Goal: Task Accomplishment & Management: Use online tool/utility

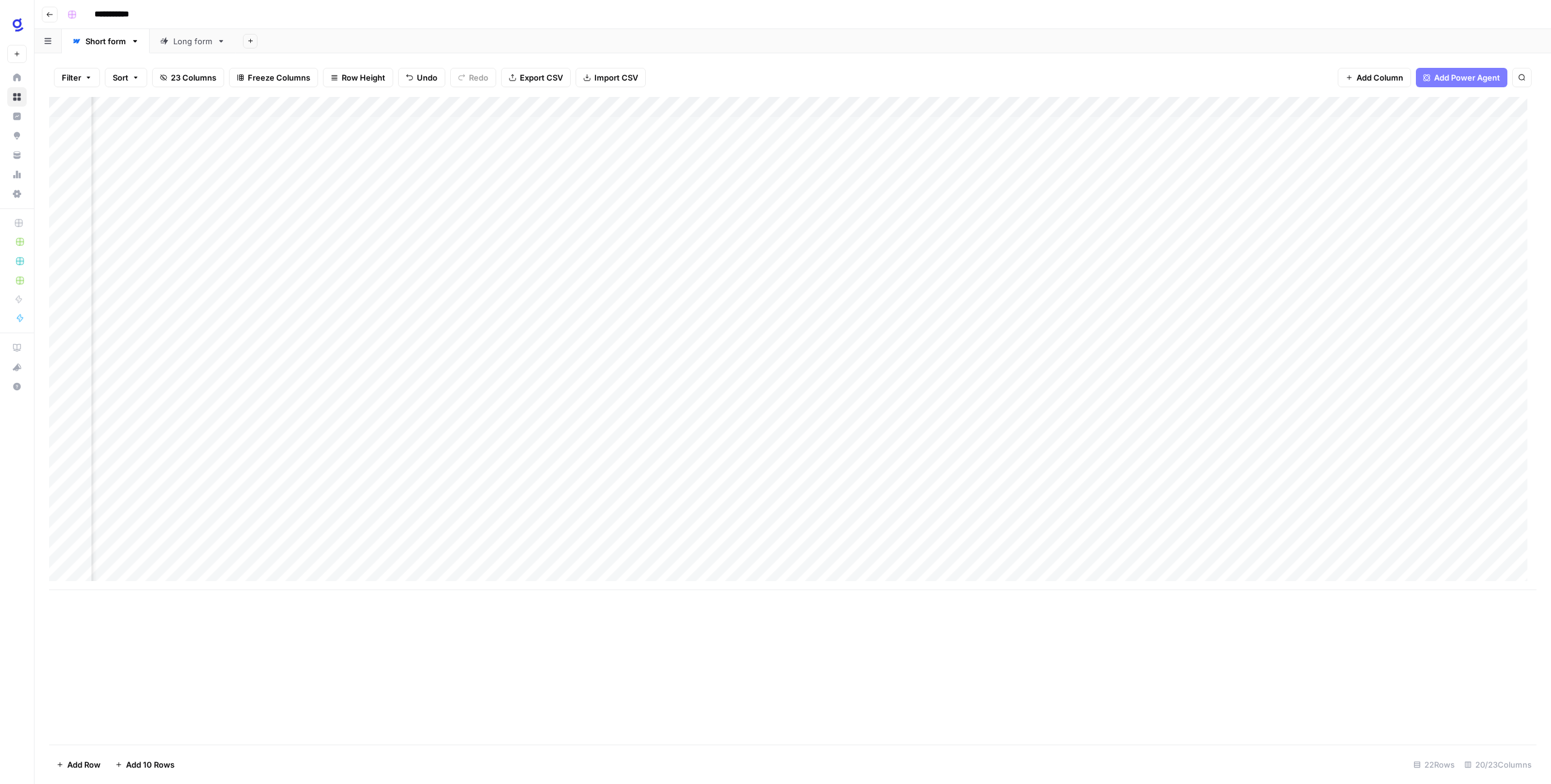
scroll to position [0, 659]
click at [1120, 126] on div "Add Column" at bounding box center [793, 343] width 1487 height 493
click at [1161, 127] on div "Add Column" at bounding box center [793, 343] width 1487 height 493
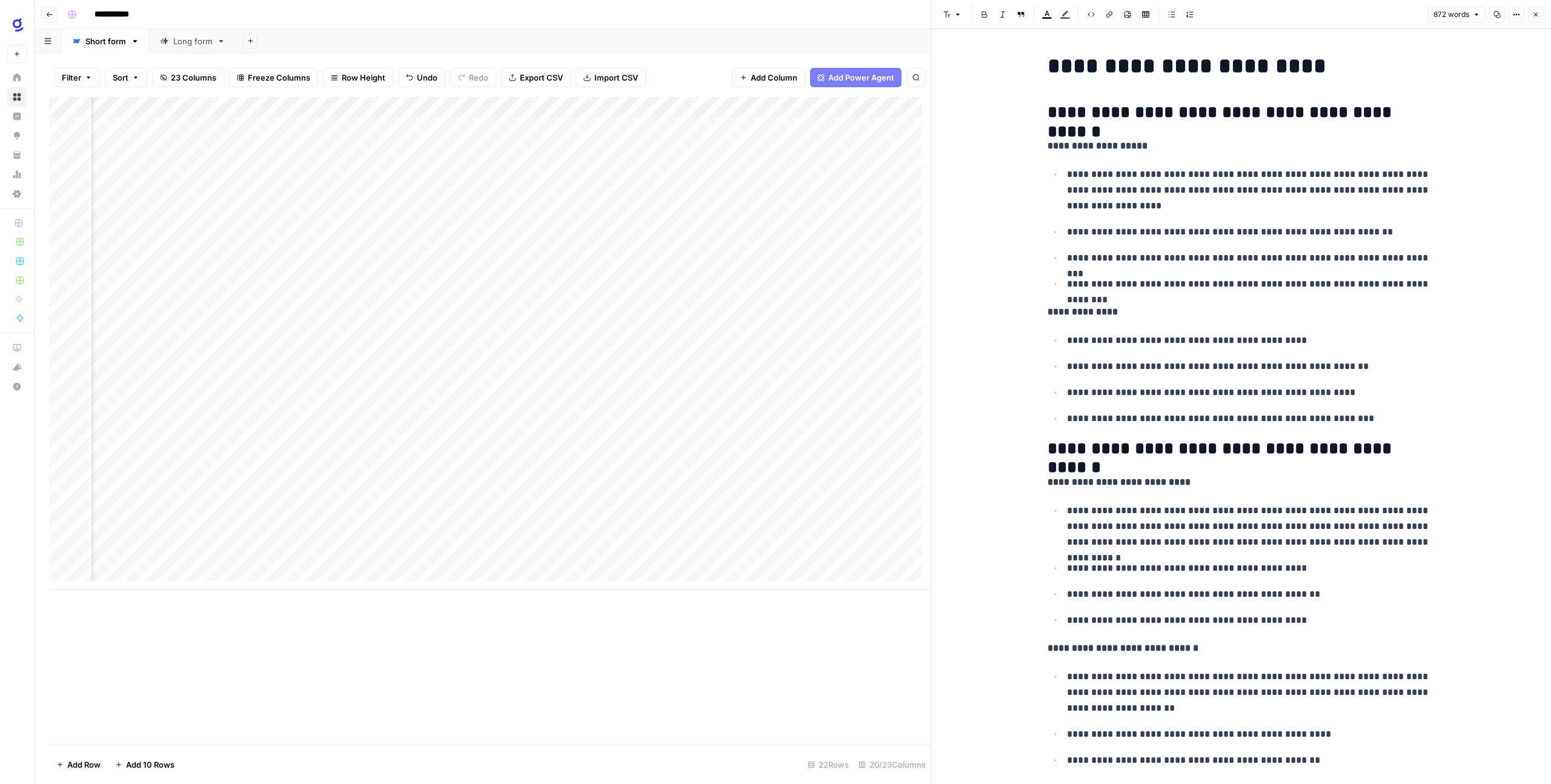
click at [703, 197] on div "Add Column" at bounding box center [489, 343] width 881 height 493
click at [1531, 13] on button "Close" at bounding box center [1536, 14] width 16 height 16
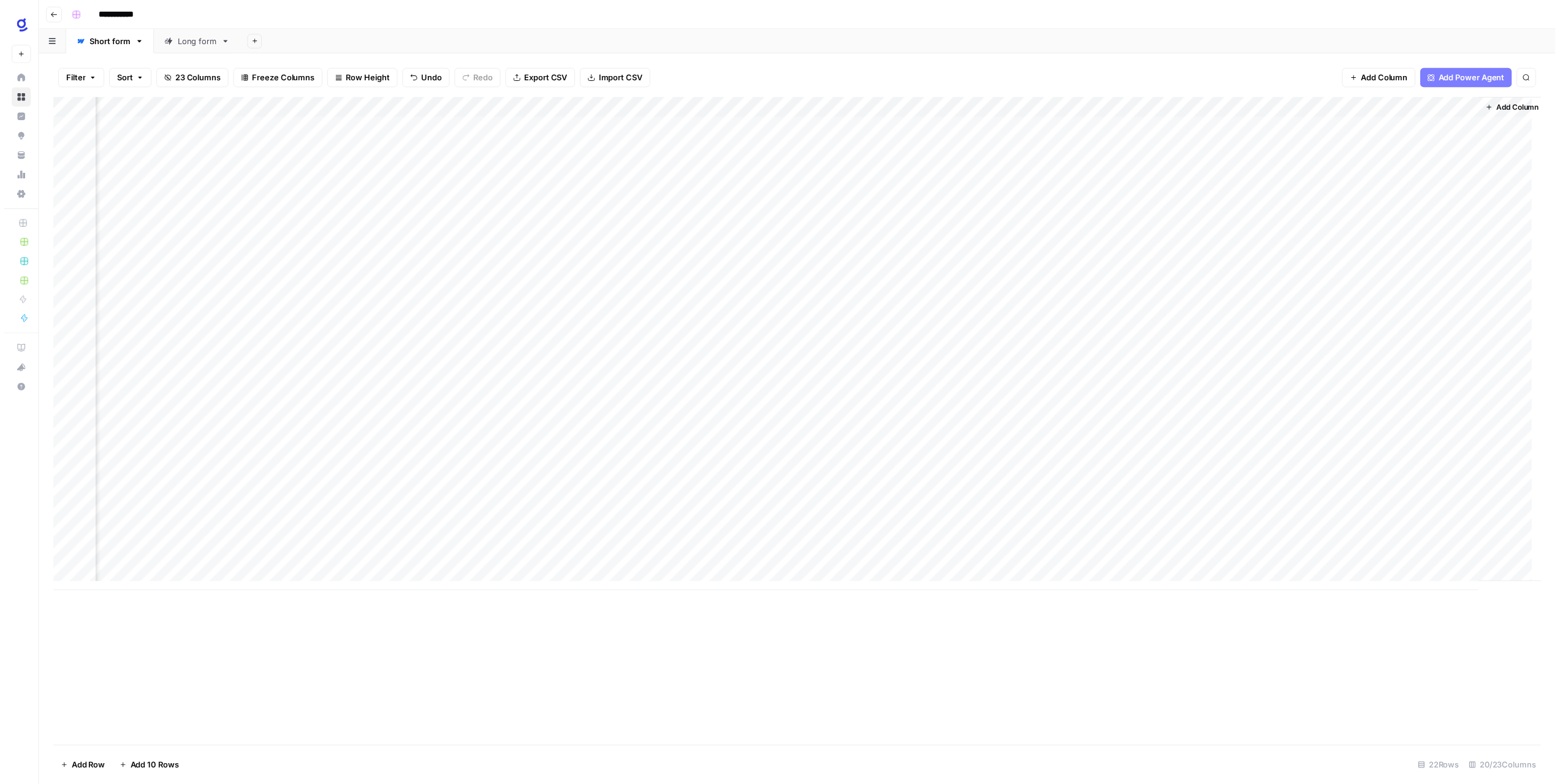
scroll to position [0, 667]
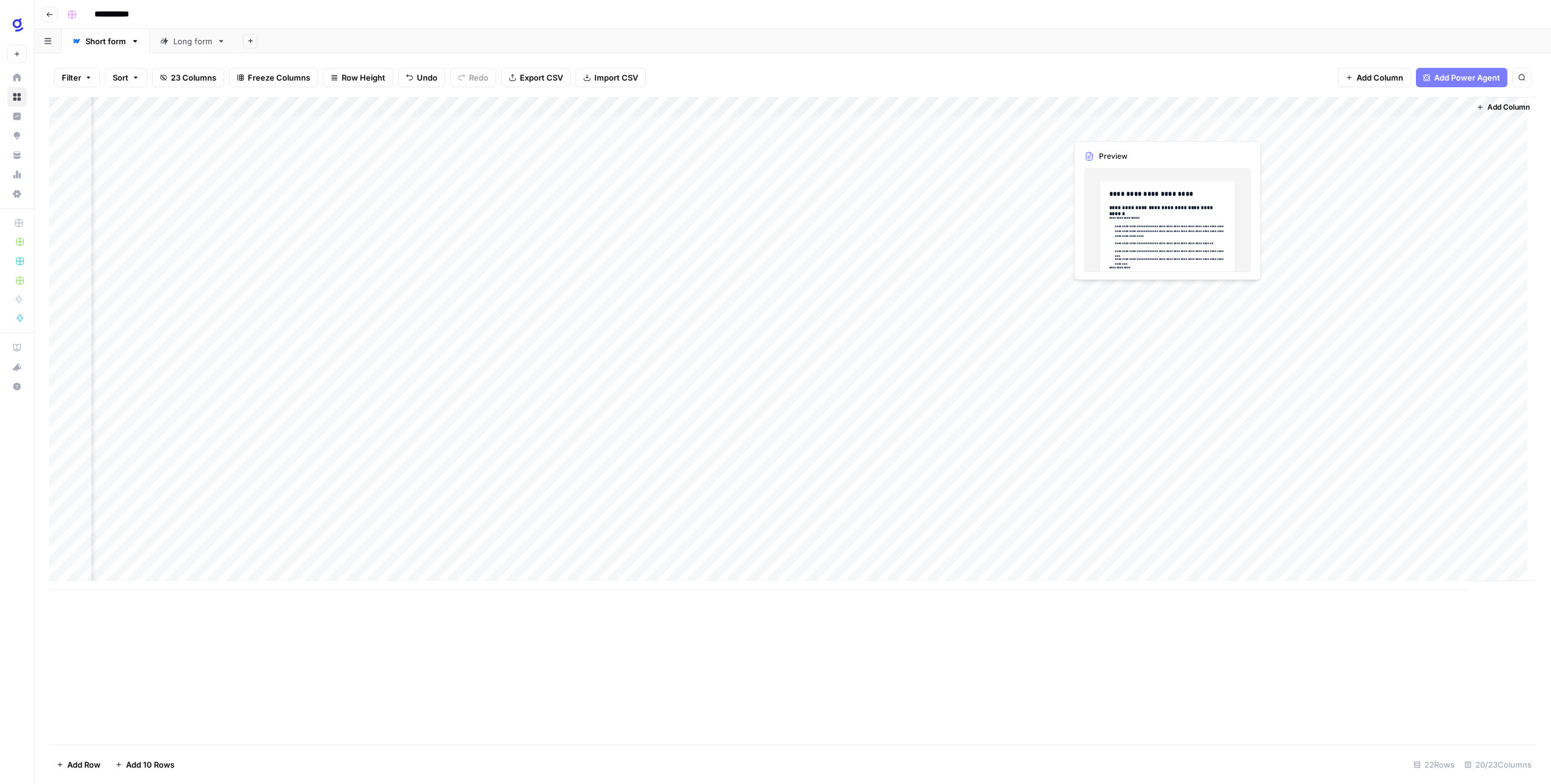
click at [1100, 130] on div "Add Column" at bounding box center [793, 343] width 1487 height 493
click at [1159, 126] on div "Add Column" at bounding box center [793, 343] width 1487 height 493
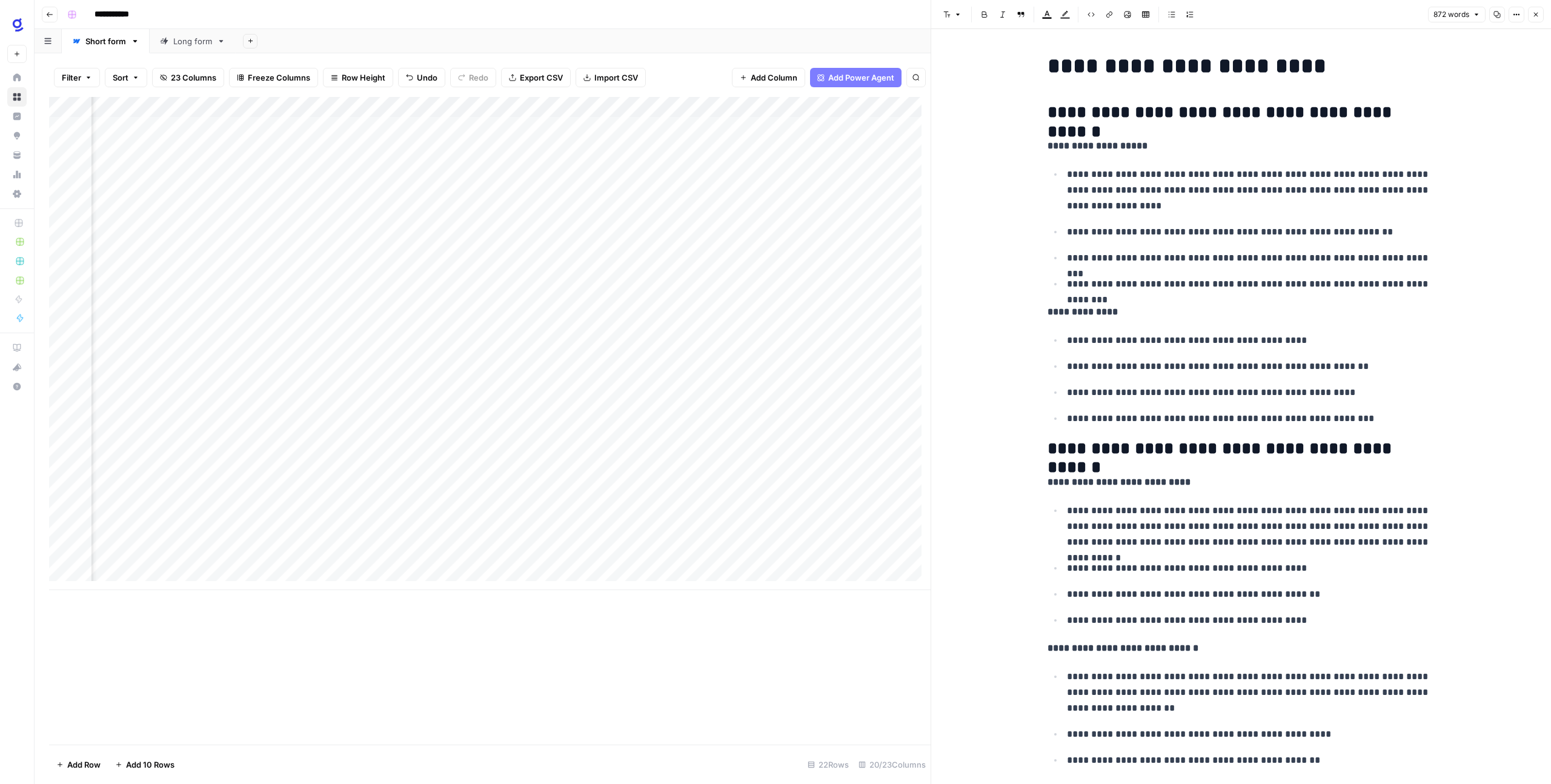
click at [1537, 11] on icon "button" at bounding box center [1535, 14] width 7 height 7
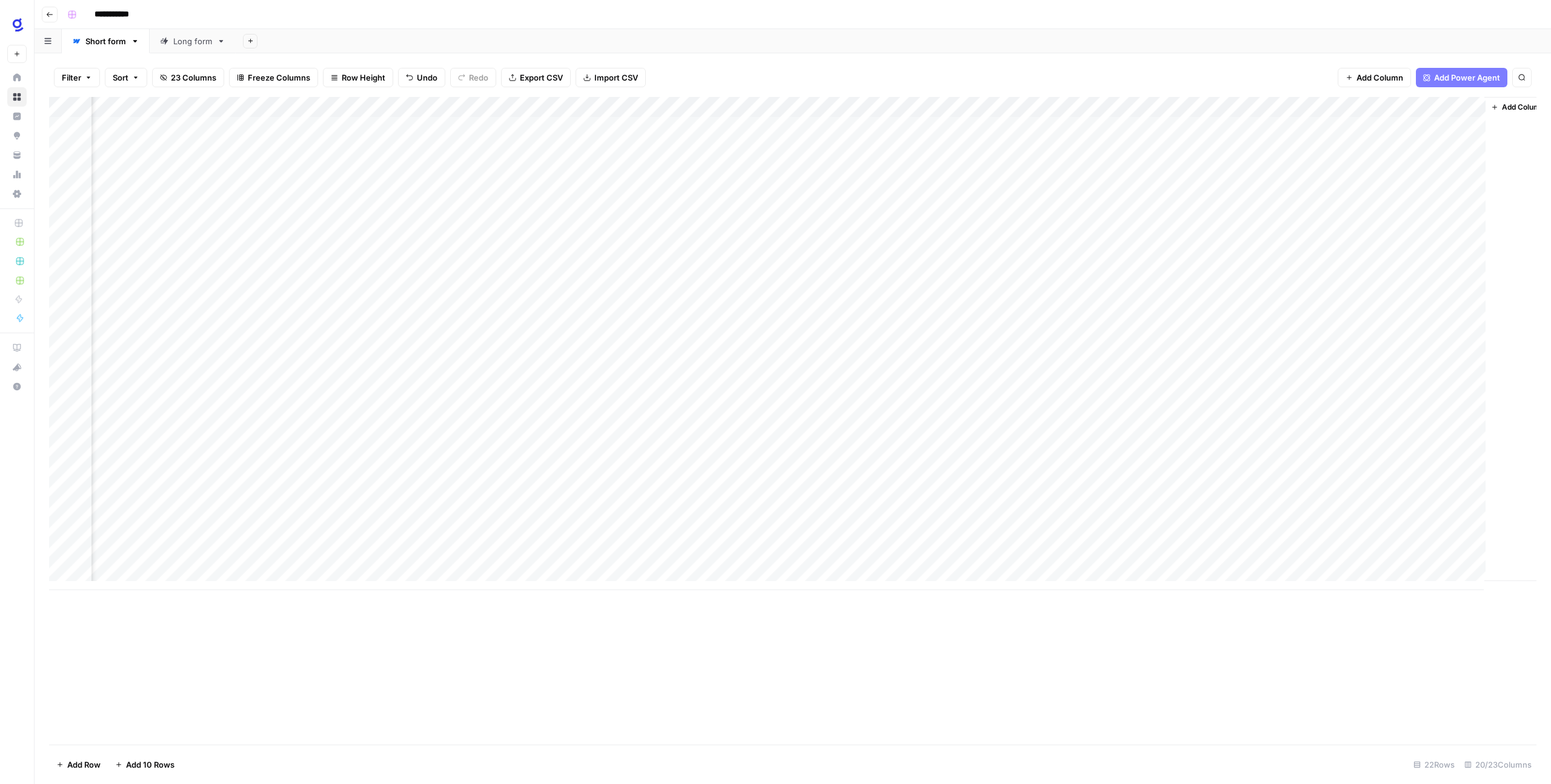
scroll to position [0, 645]
click at [1178, 106] on div "Add Column" at bounding box center [793, 343] width 1487 height 493
click at [1128, 159] on span "HTML" at bounding box center [1152, 164] width 93 height 12
click at [1235, 174] on button "Text" at bounding box center [1236, 168] width 86 height 17
click at [1118, 129] on div "Add Column" at bounding box center [793, 343] width 1487 height 493
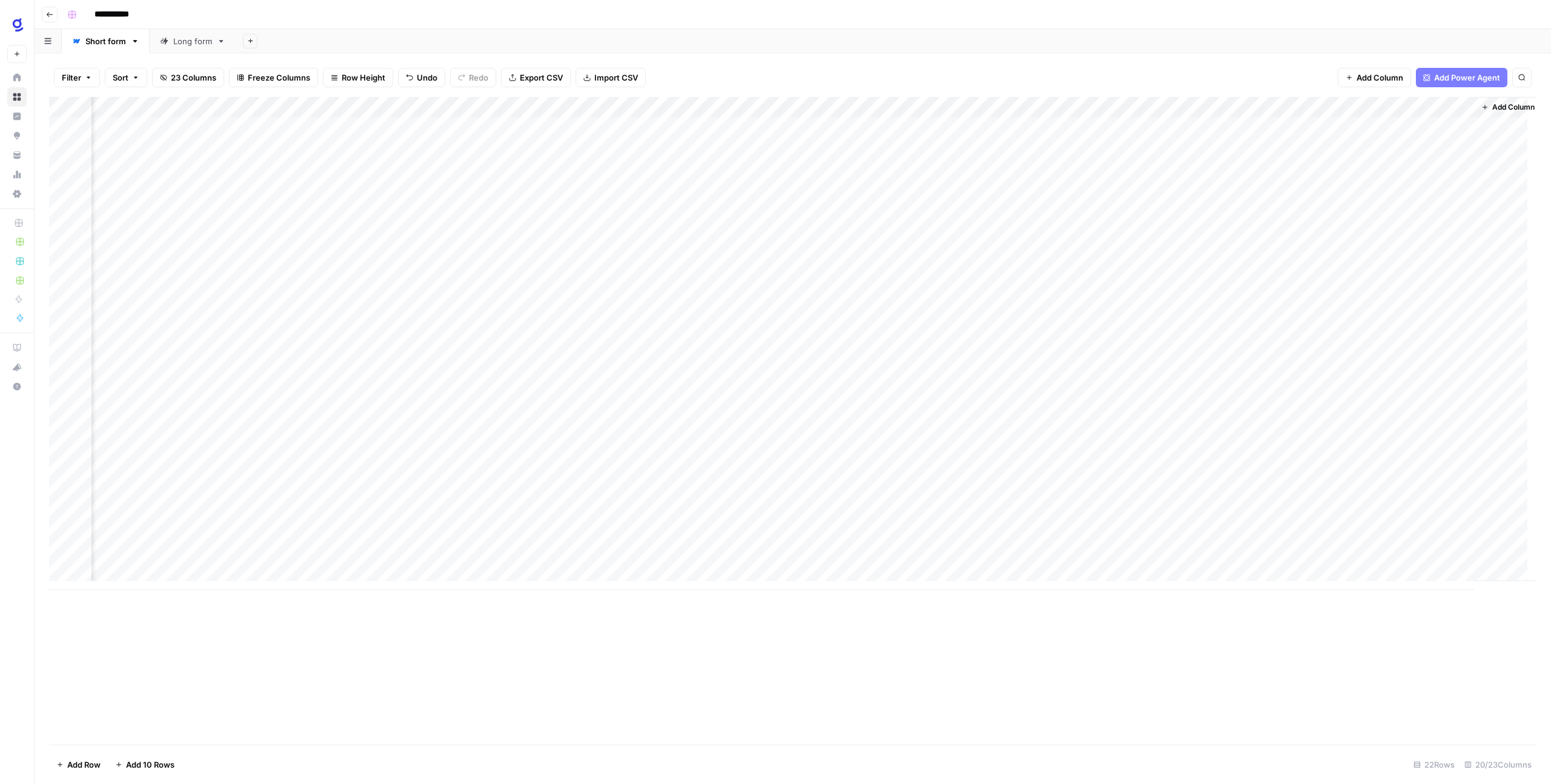
click at [1118, 129] on div "Add Column" at bounding box center [793, 343] width 1487 height 493
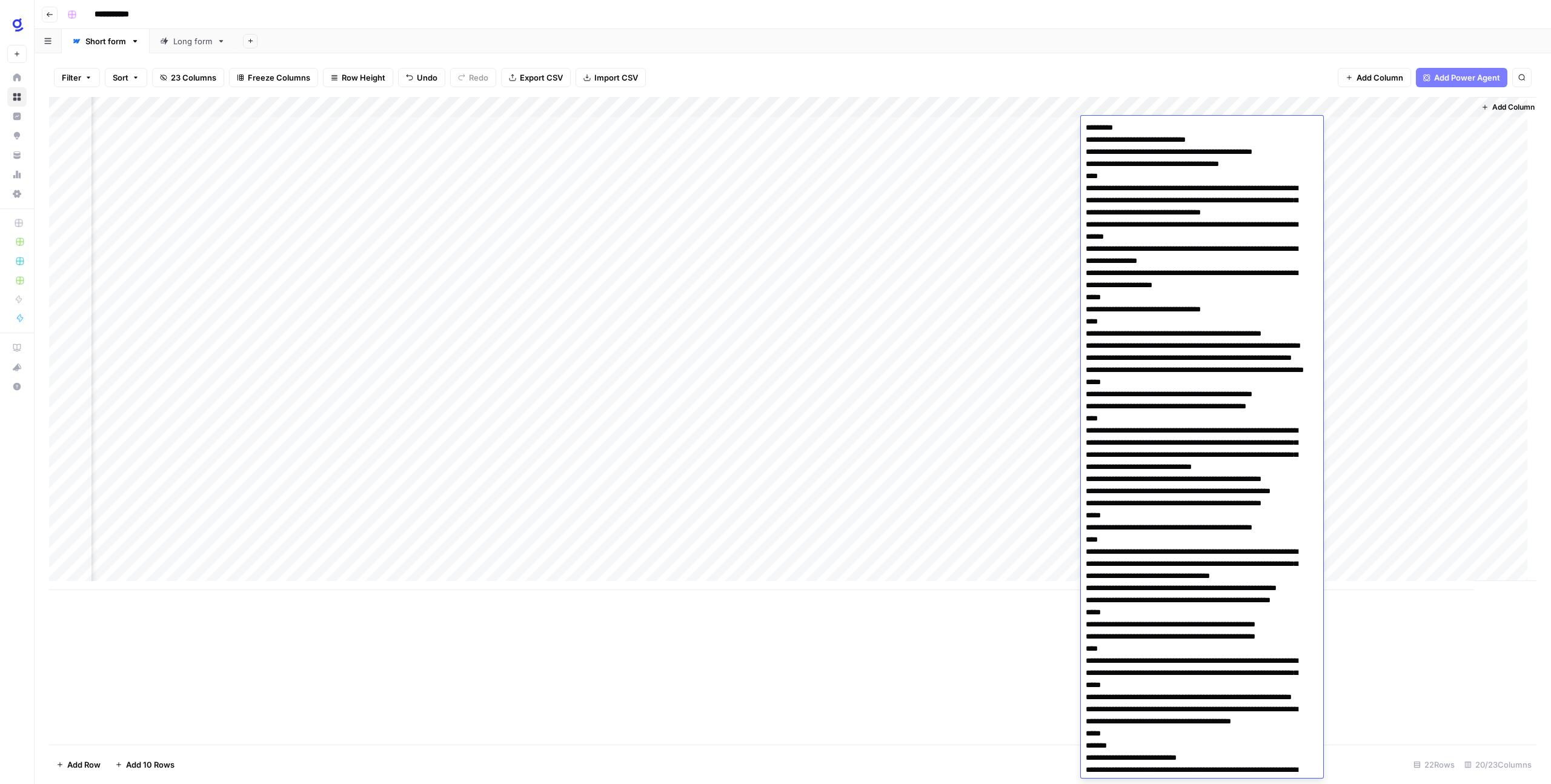
scroll to position [2036, 0]
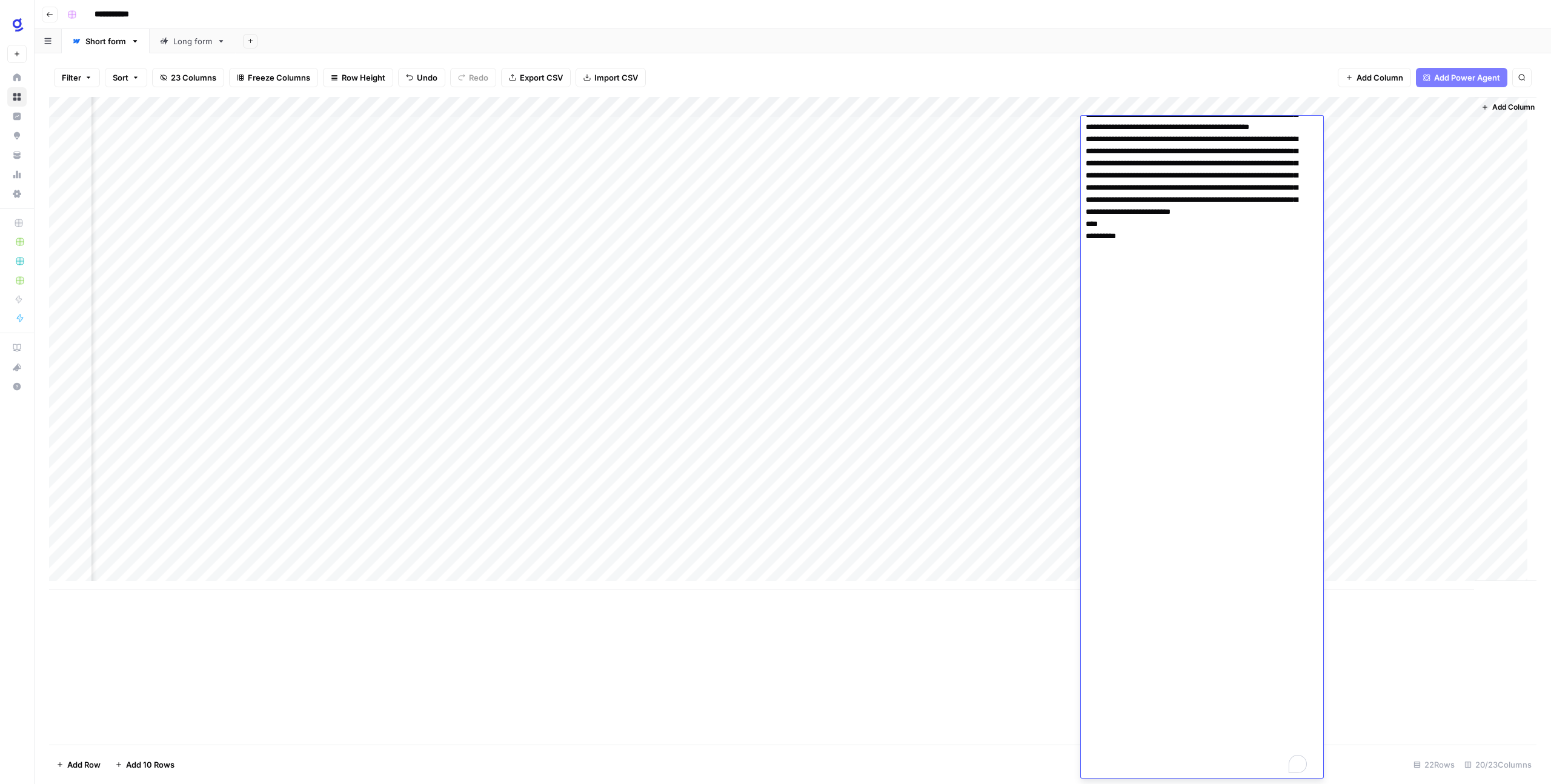
click at [1047, 180] on div "Add Column" at bounding box center [793, 343] width 1487 height 493
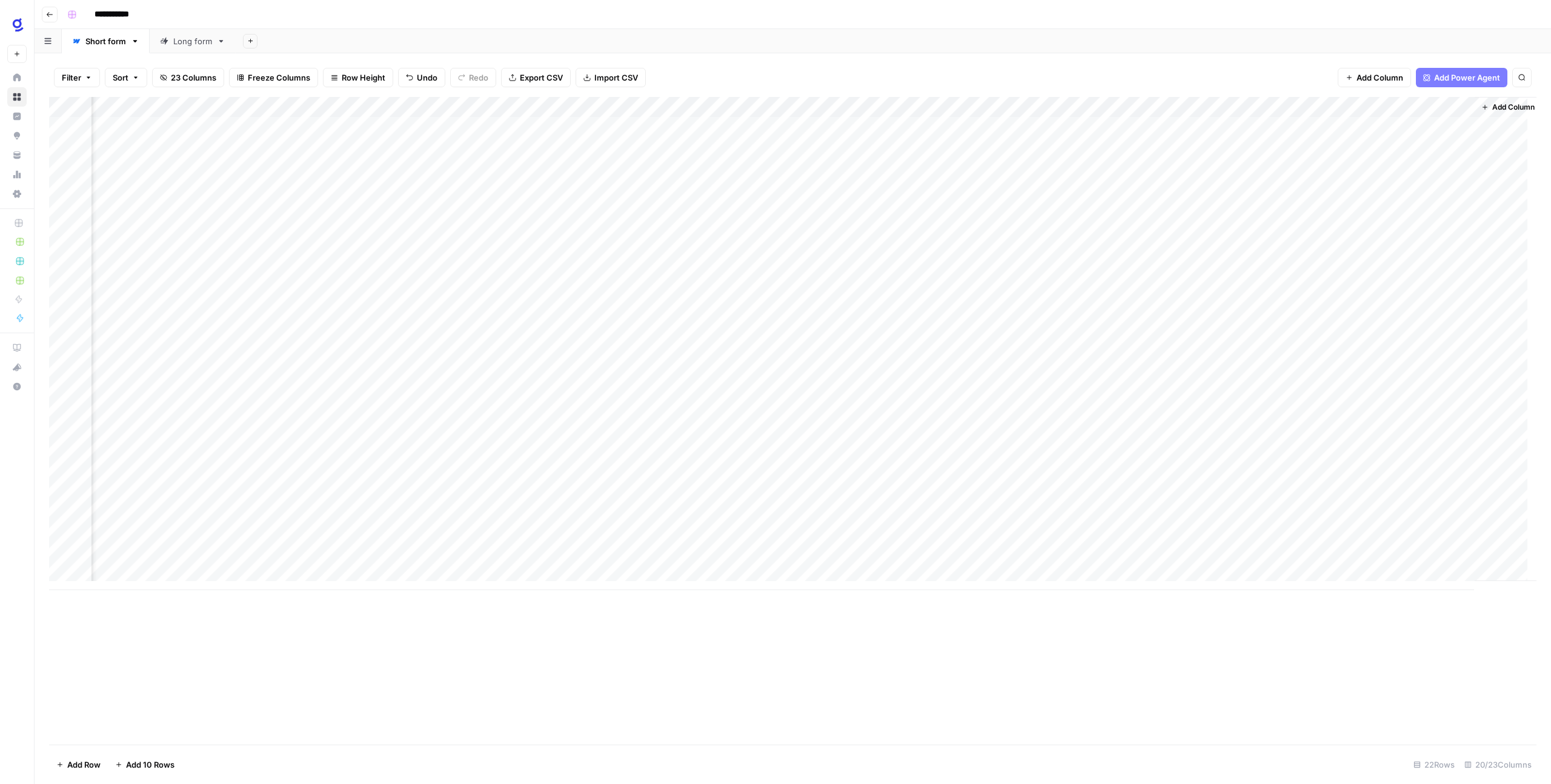
click at [1274, 106] on div "Add Column" at bounding box center [793, 343] width 1487 height 493
click at [1231, 176] on span "Edit" at bounding box center [1267, 181] width 106 height 12
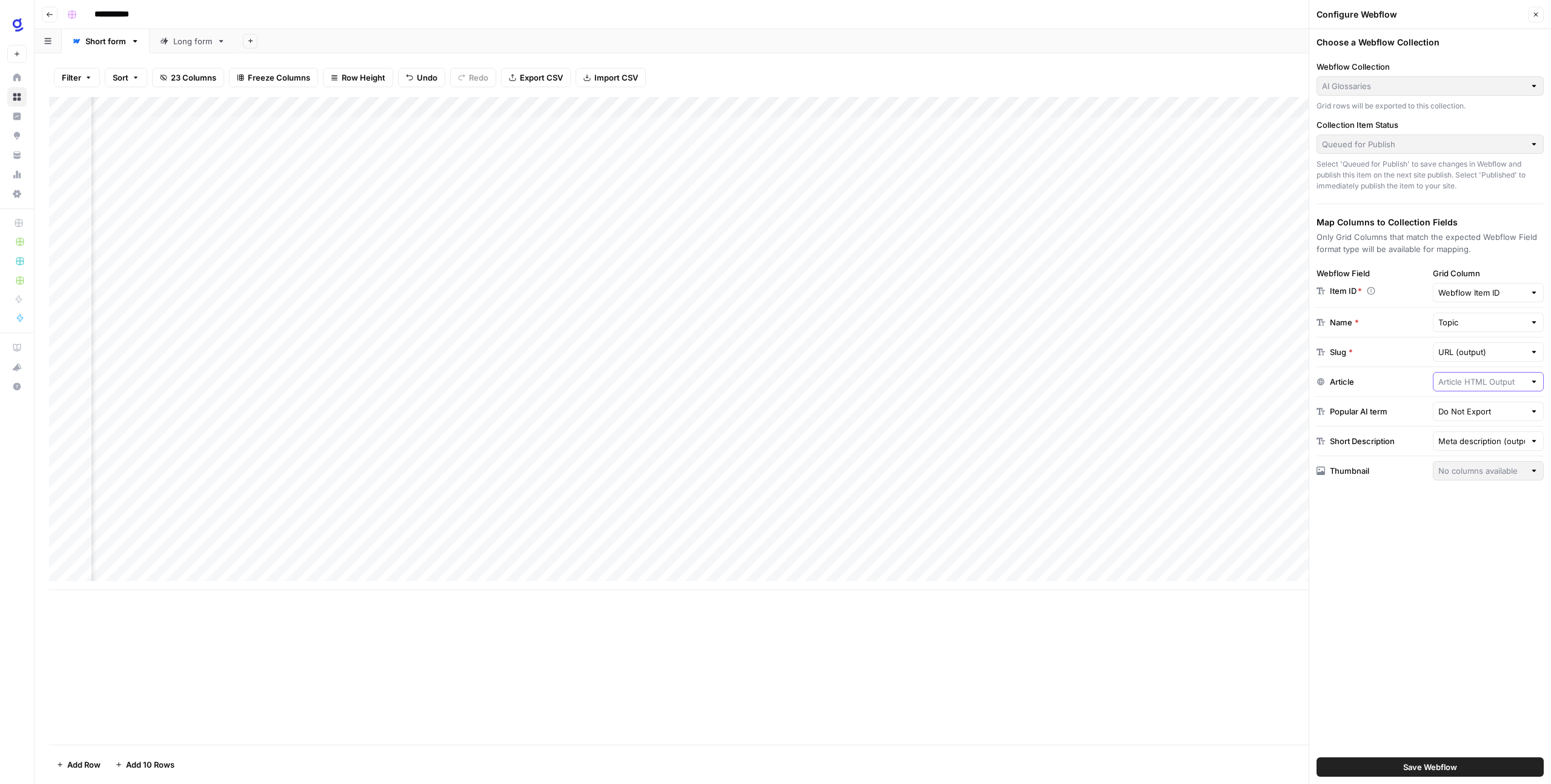
click at [1476, 384] on input "text" at bounding box center [1482, 381] width 87 height 12
click at [1480, 424] on span "Article HTML Output" at bounding box center [1470, 427] width 55 height 12
type input "Article HTML Output"
click at [1440, 763] on span "Save Webflow" at bounding box center [1430, 767] width 54 height 12
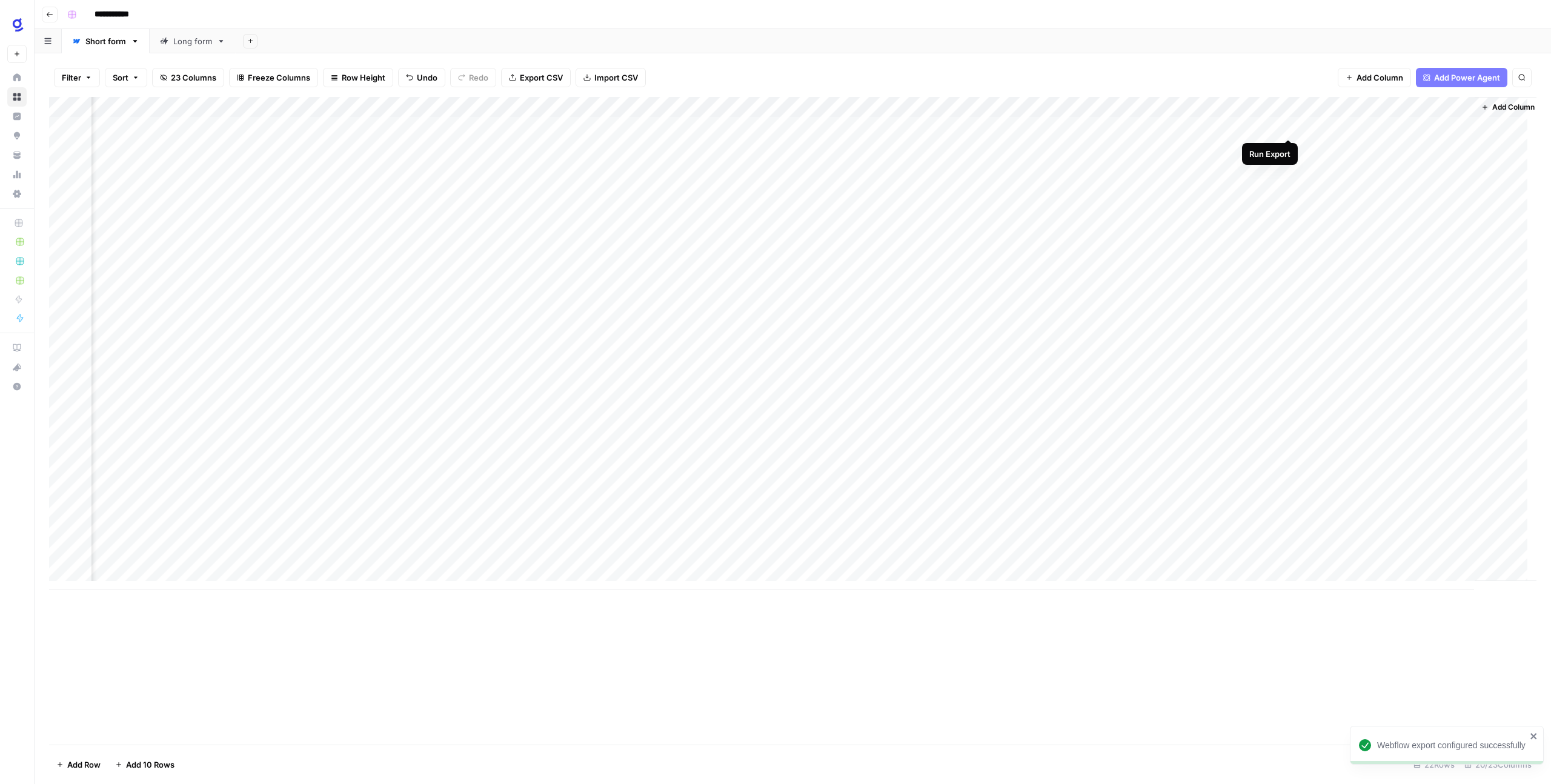
click at [1285, 126] on div "Add Column" at bounding box center [793, 343] width 1487 height 493
click at [131, 126] on div "Add Column" at bounding box center [793, 343] width 1487 height 493
click at [114, 128] on div "Add Column" at bounding box center [793, 343] width 1487 height 493
click at [114, 128] on textarea "**********" at bounding box center [188, 127] width 194 height 17
type textarea "**********"
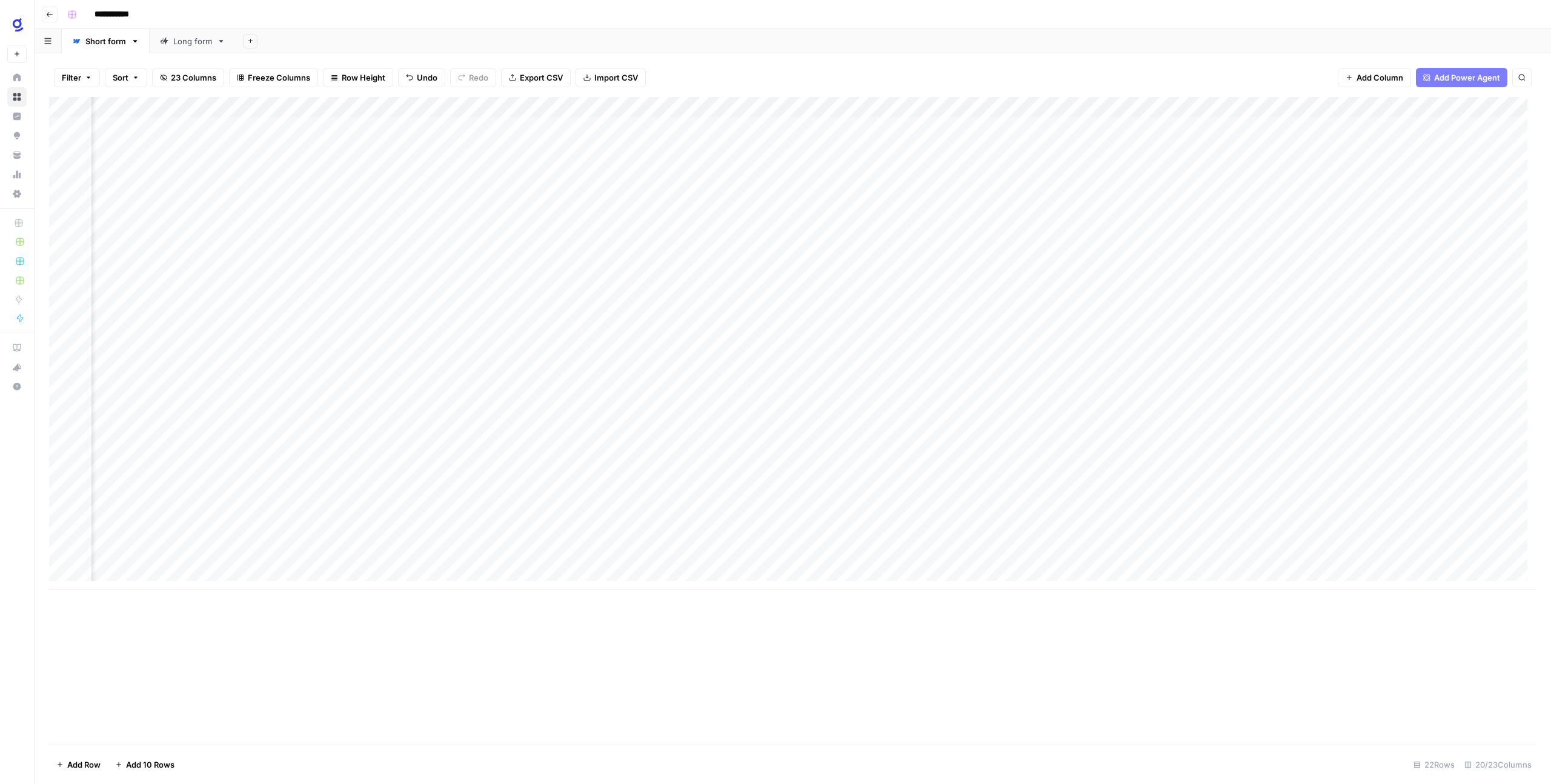
scroll to position [0, 659]
click at [1259, 106] on div "Add Column" at bounding box center [793, 343] width 1487 height 493
click at [1221, 180] on span "Edit" at bounding box center [1252, 181] width 106 height 12
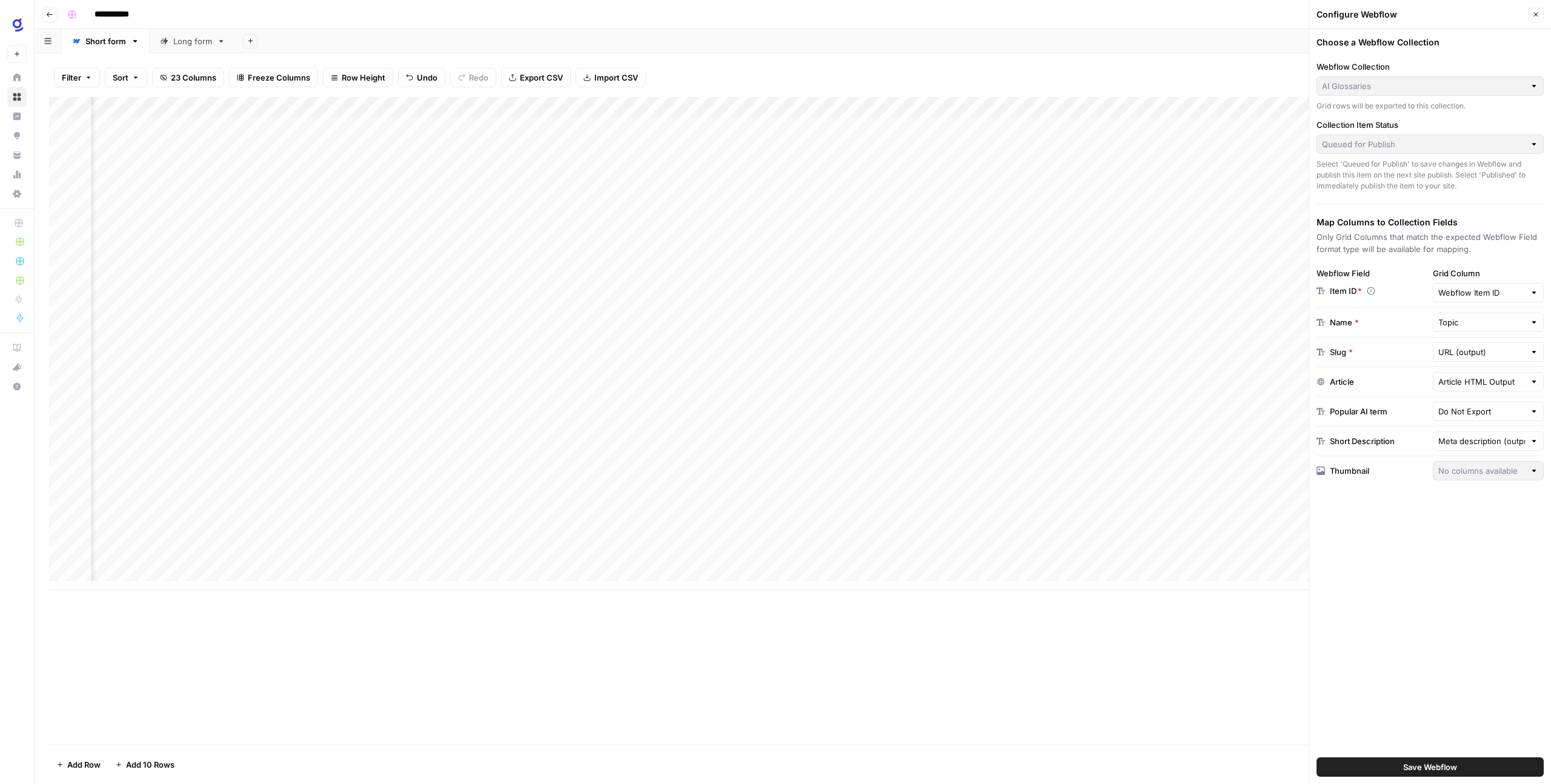
click at [1404, 152] on div "Queued for Publish" at bounding box center [1430, 144] width 227 height 19
click at [1352, 136] on div "Queued for Publish" at bounding box center [1430, 144] width 227 height 19
click at [1135, 66] on div "Filter Sort 23 Columns Freeze Columns Row Height Undo Redo Export CSV Import CS…" at bounding box center [793, 77] width 1487 height 39
click at [1272, 145] on div "Add Column" at bounding box center [793, 343] width 1487 height 493
click at [1537, 17] on icon "button" at bounding box center [1535, 14] width 7 height 7
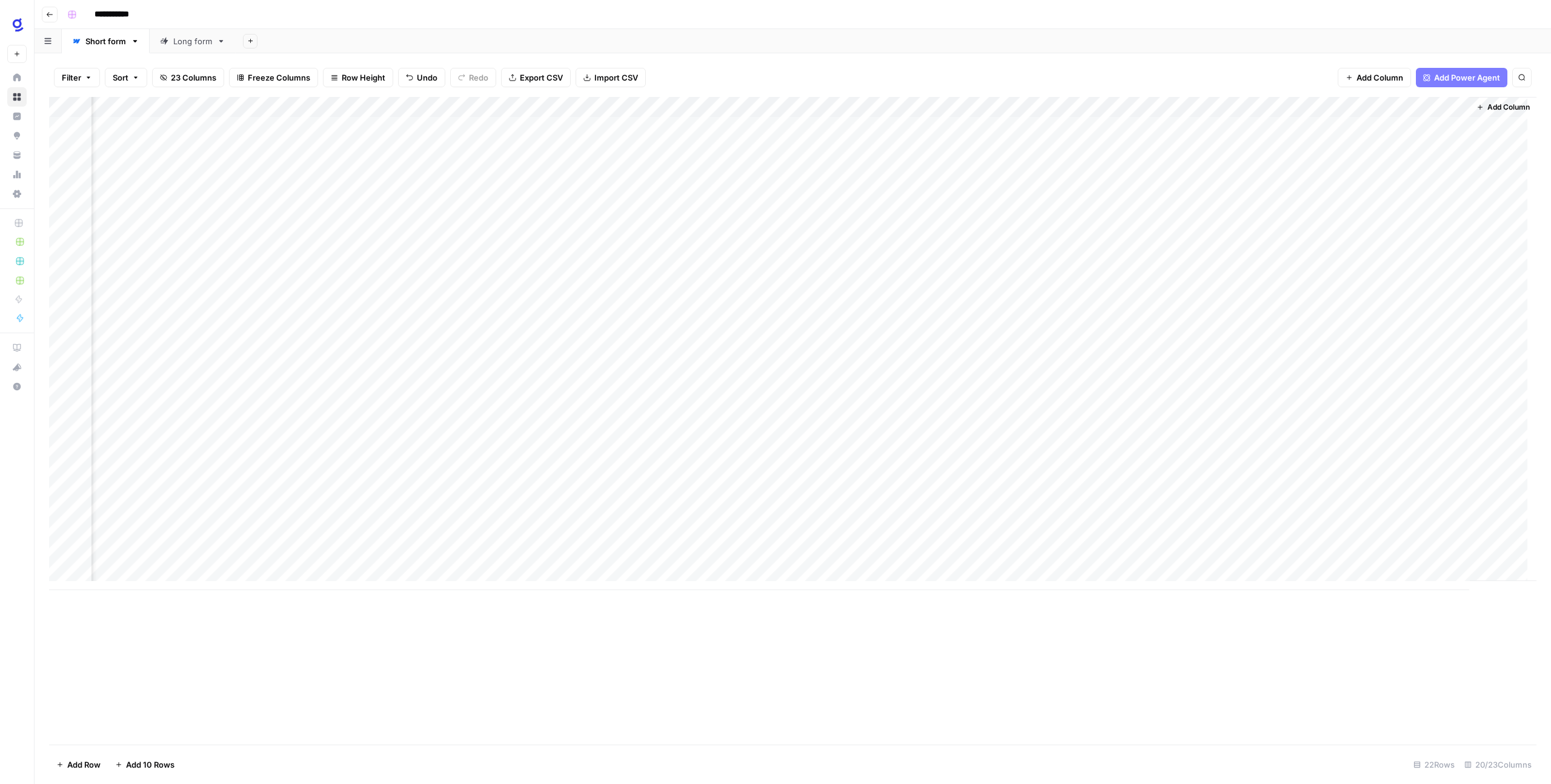
click at [1203, 147] on div "Add Column" at bounding box center [793, 343] width 1487 height 493
click at [173, 36] on div "Long form" at bounding box center [192, 41] width 39 height 12
click at [88, 40] on div "Short form" at bounding box center [106, 41] width 41 height 12
click at [188, 41] on div "Long form" at bounding box center [192, 41] width 39 height 12
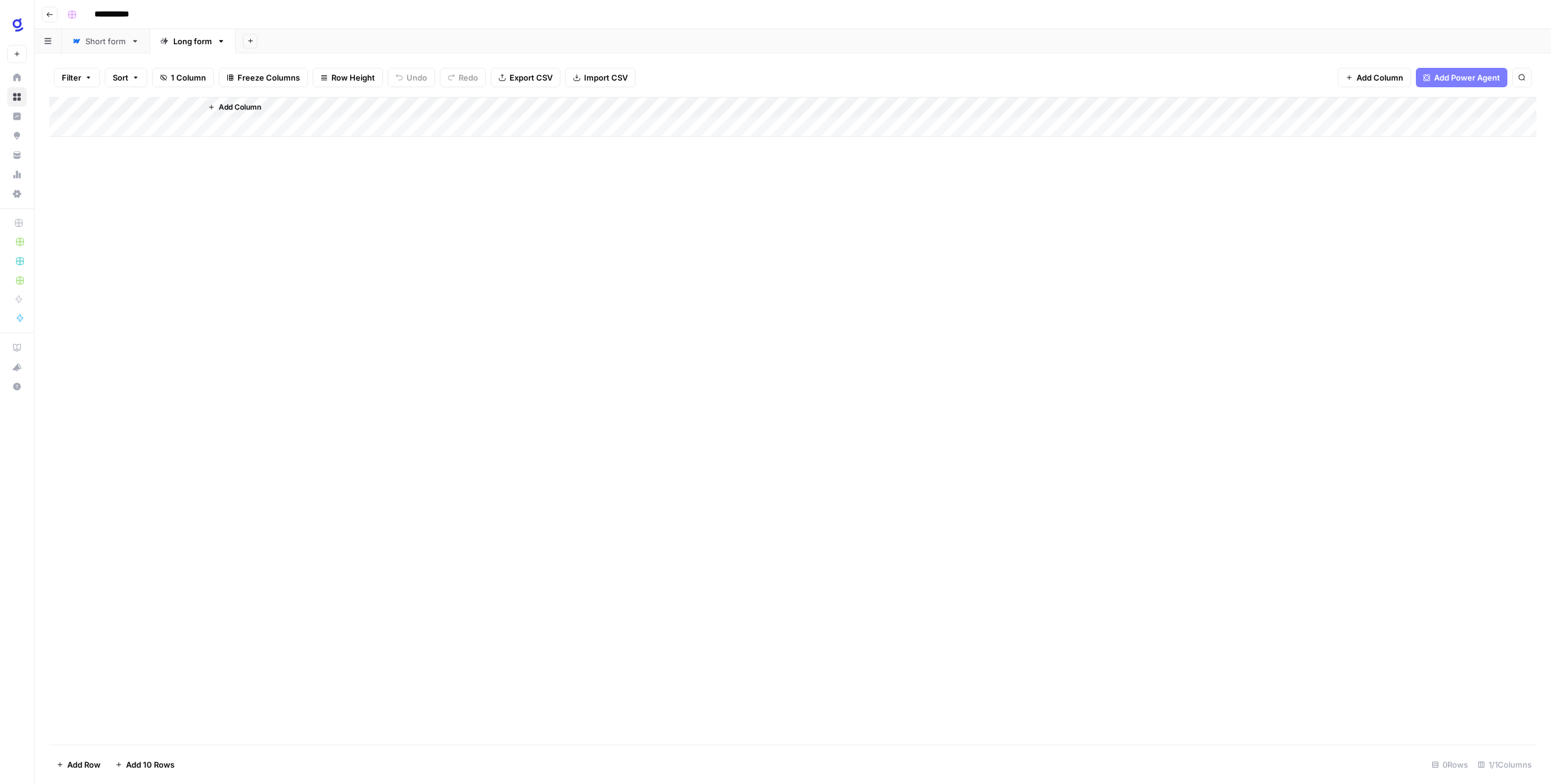
click at [95, 46] on div "Short form" at bounding box center [106, 41] width 41 height 12
click at [964, 171] on div "Add Column" at bounding box center [793, 395] width 1487 height 596
click at [978, 170] on div "Add Column" at bounding box center [793, 395] width 1487 height 596
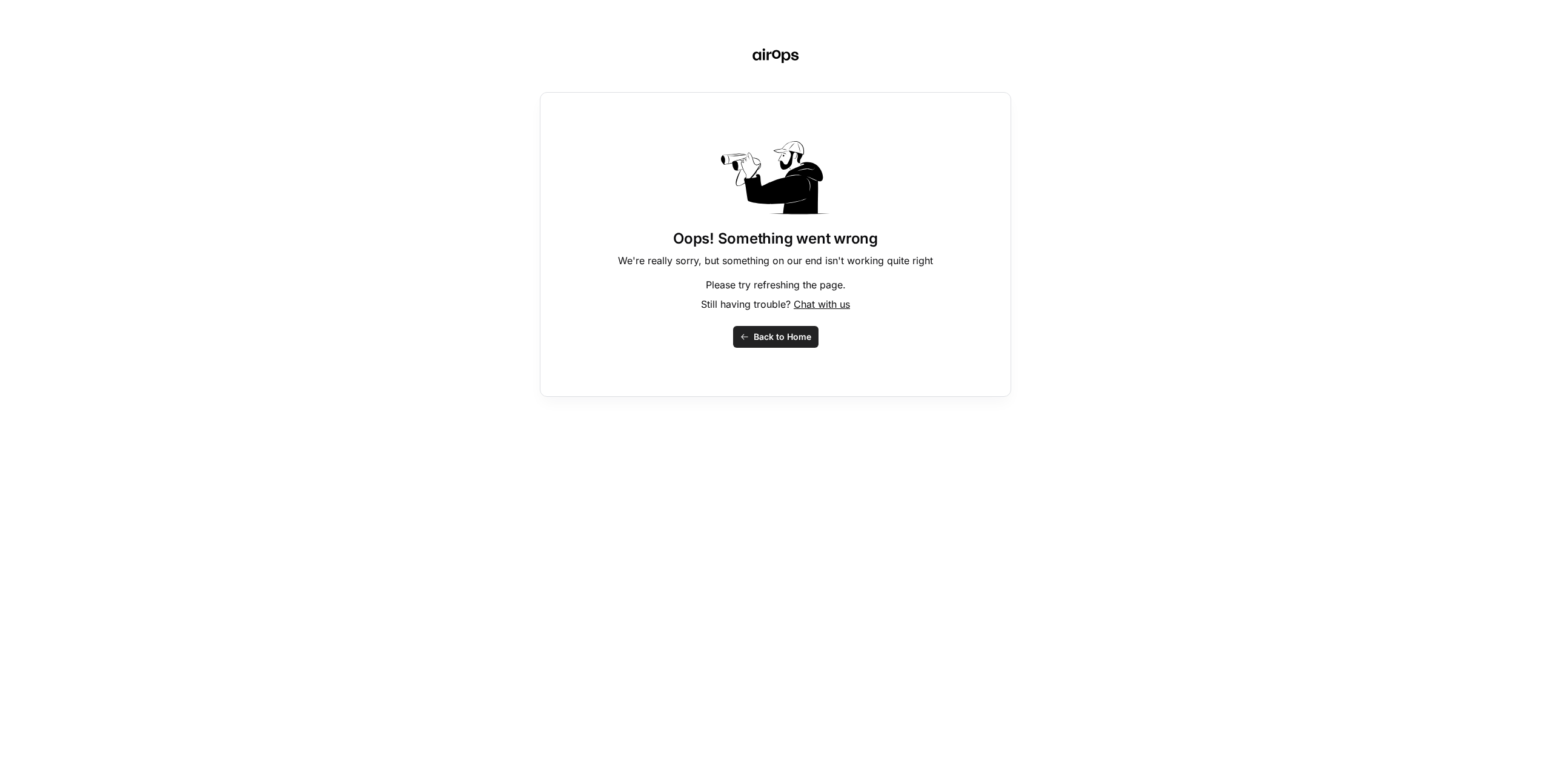
click at [752, 348] on div "Oops! Something went wrong We're really sorry, but something on our end isn't w…" at bounding box center [775, 245] width 471 height 305
click at [755, 334] on span "Back to Home" at bounding box center [782, 336] width 57 height 12
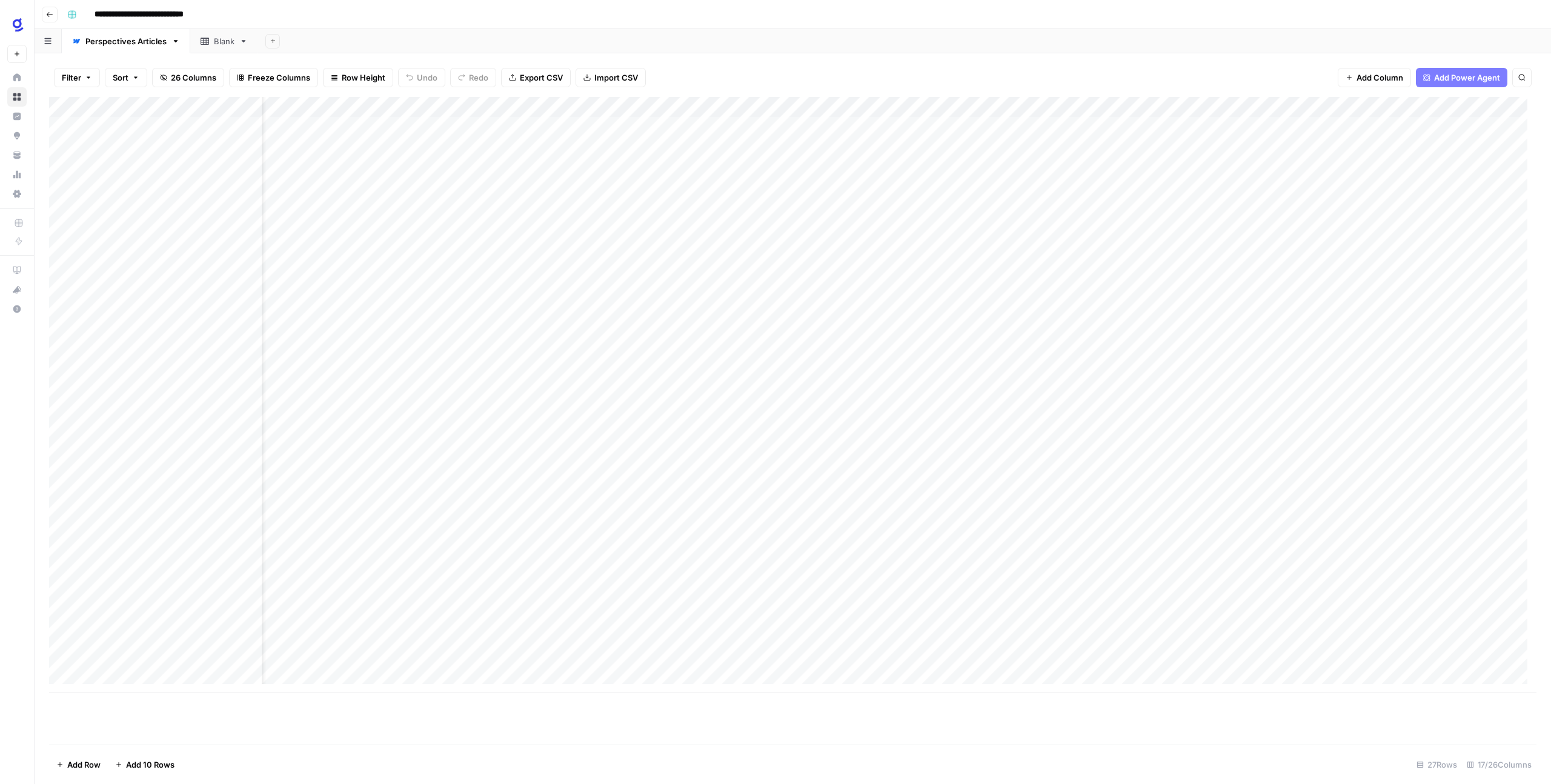
scroll to position [0, 1067]
click at [840, 125] on div "Add Column" at bounding box center [793, 395] width 1487 height 596
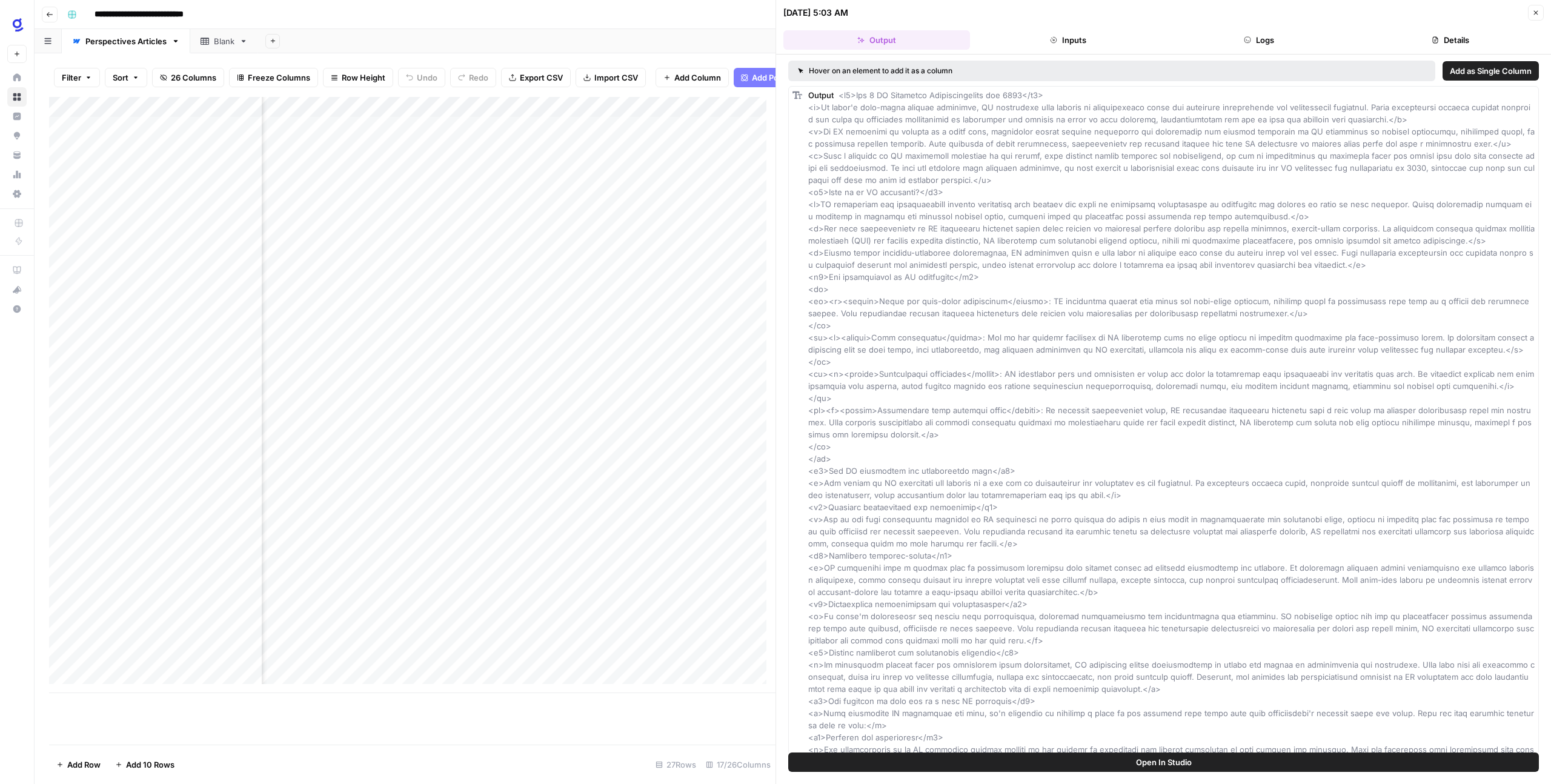
click at [683, 146] on div "Add Column" at bounding box center [412, 395] width 726 height 596
click at [1540, 14] on button "Close" at bounding box center [1536, 13] width 16 height 16
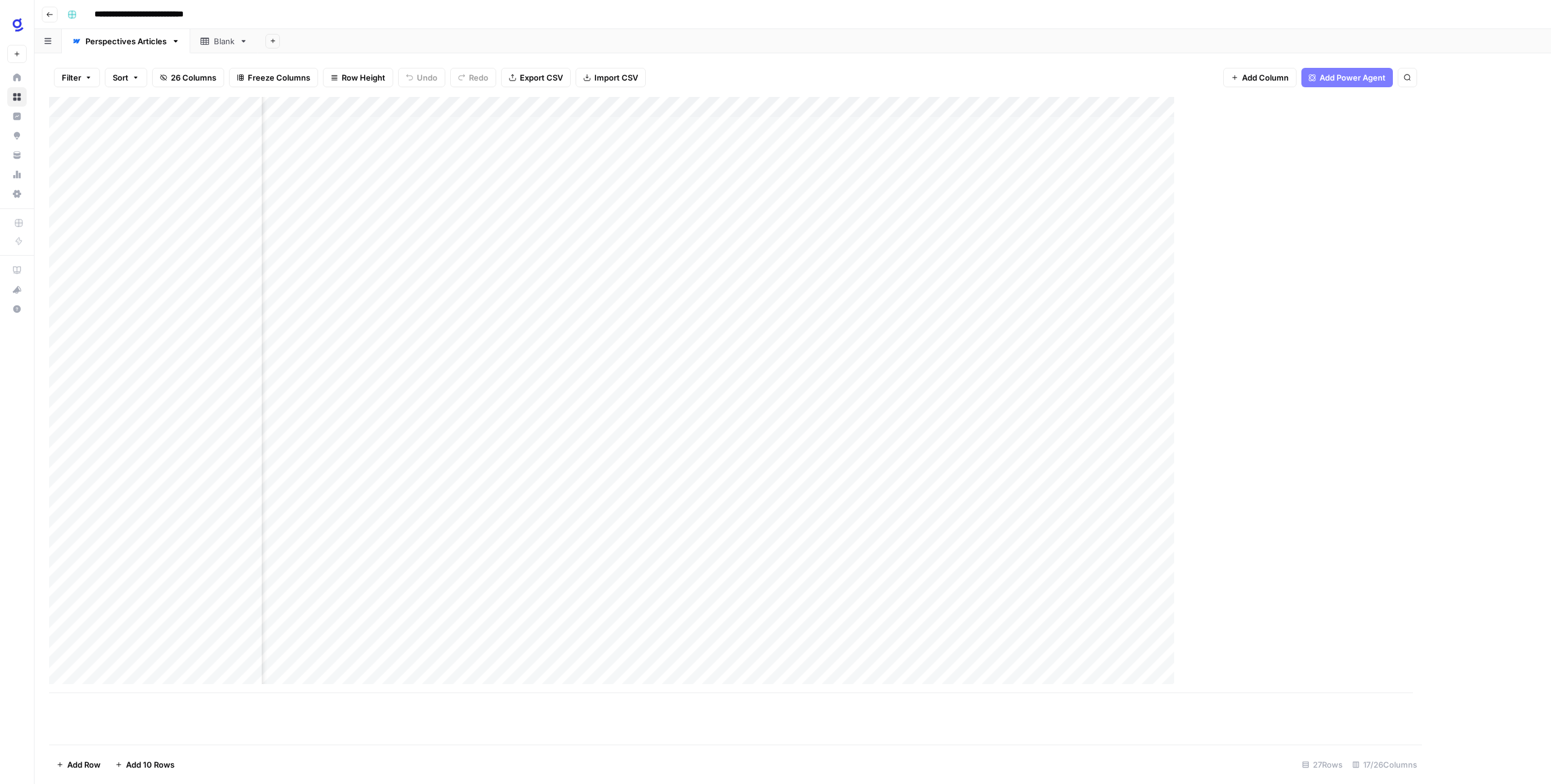
scroll to position [0, 1053]
click at [932, 124] on div "Add Column" at bounding box center [793, 395] width 1487 height 596
click at [1340, 106] on div "Add Column" at bounding box center [793, 395] width 1487 height 596
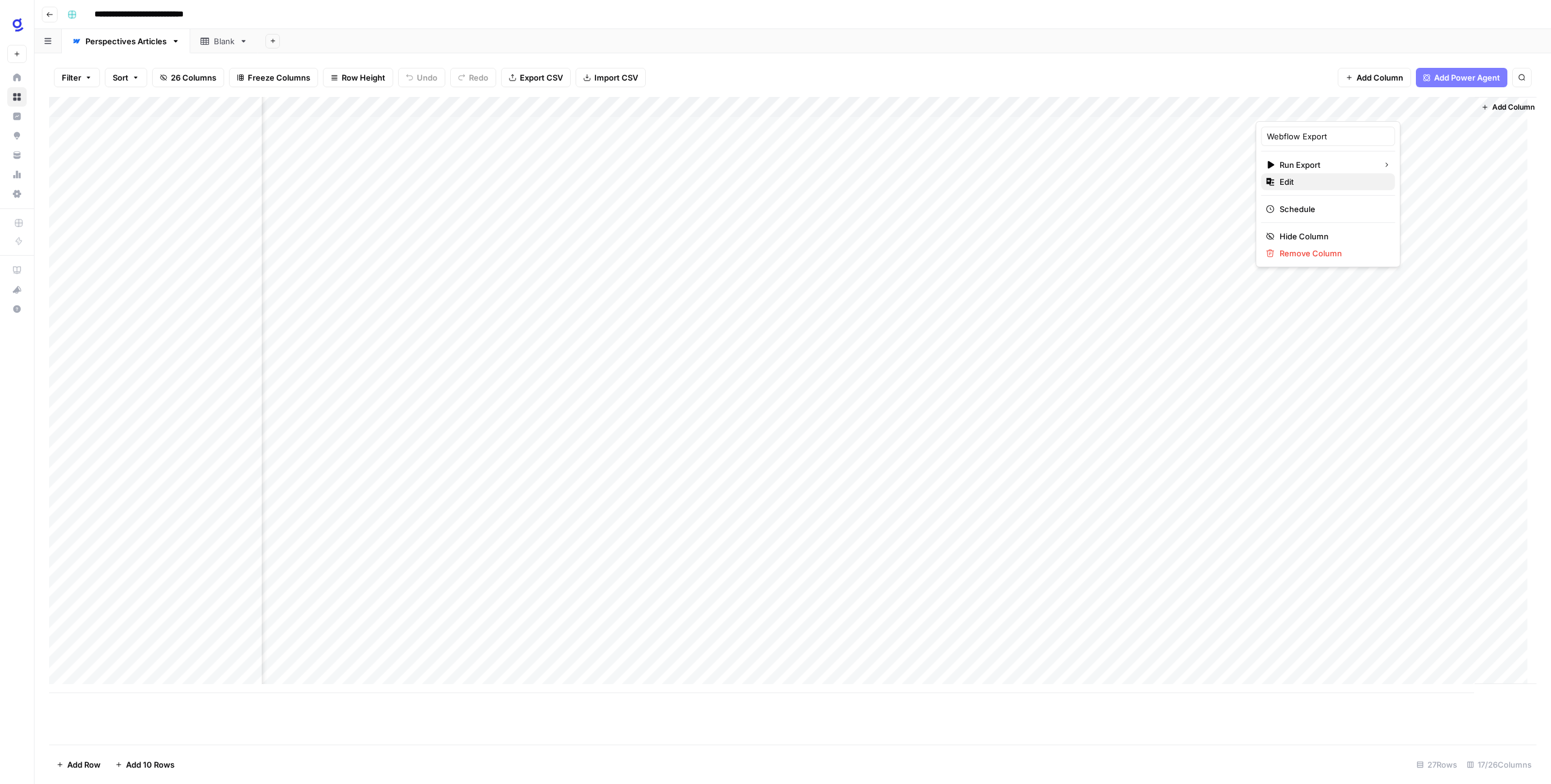
click at [1292, 180] on span "Edit" at bounding box center [1332, 181] width 106 height 12
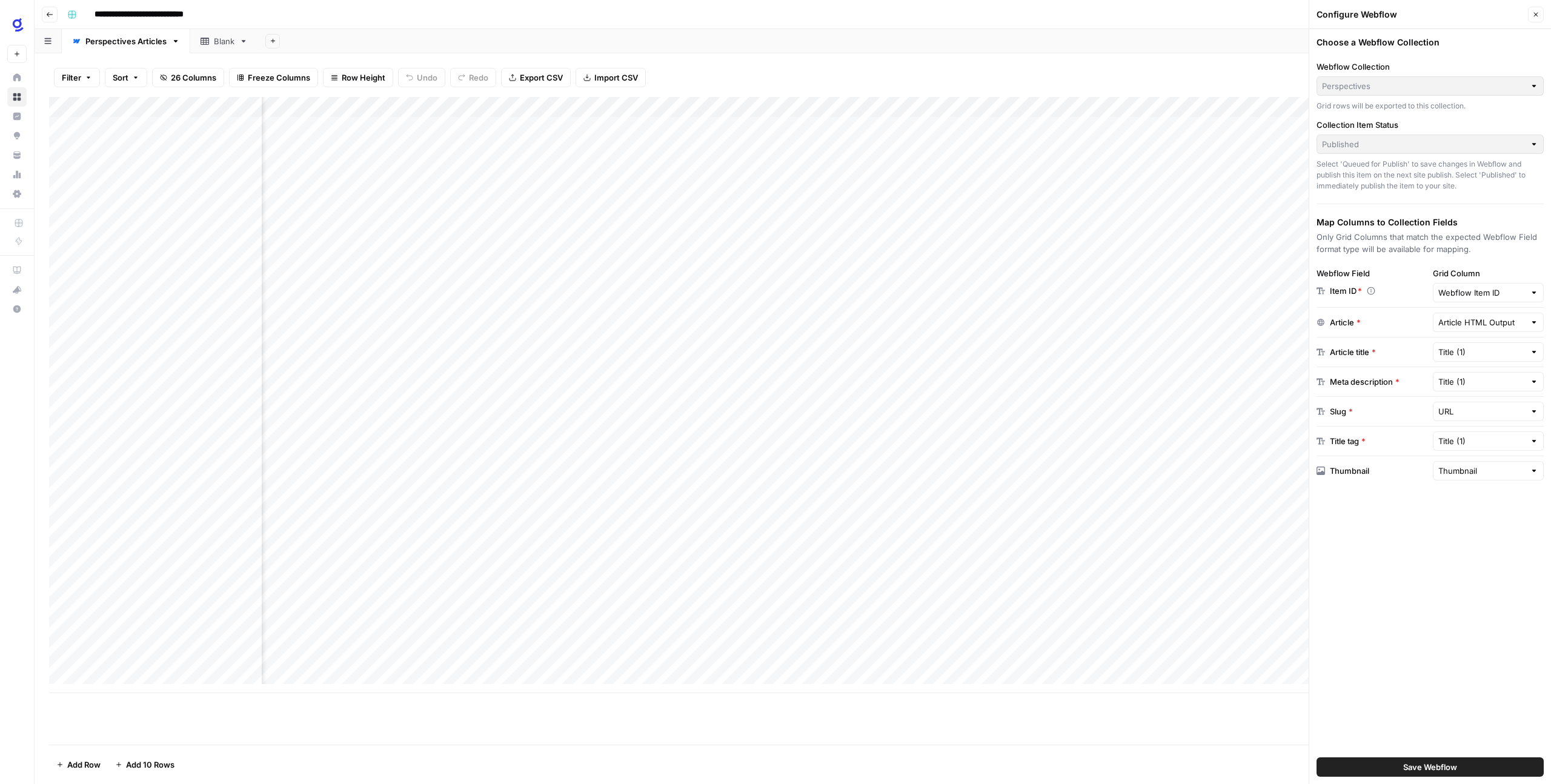
click at [1158, 531] on div "Add Column" at bounding box center [793, 395] width 1487 height 596
click at [1537, 17] on icon "button" at bounding box center [1535, 14] width 7 height 7
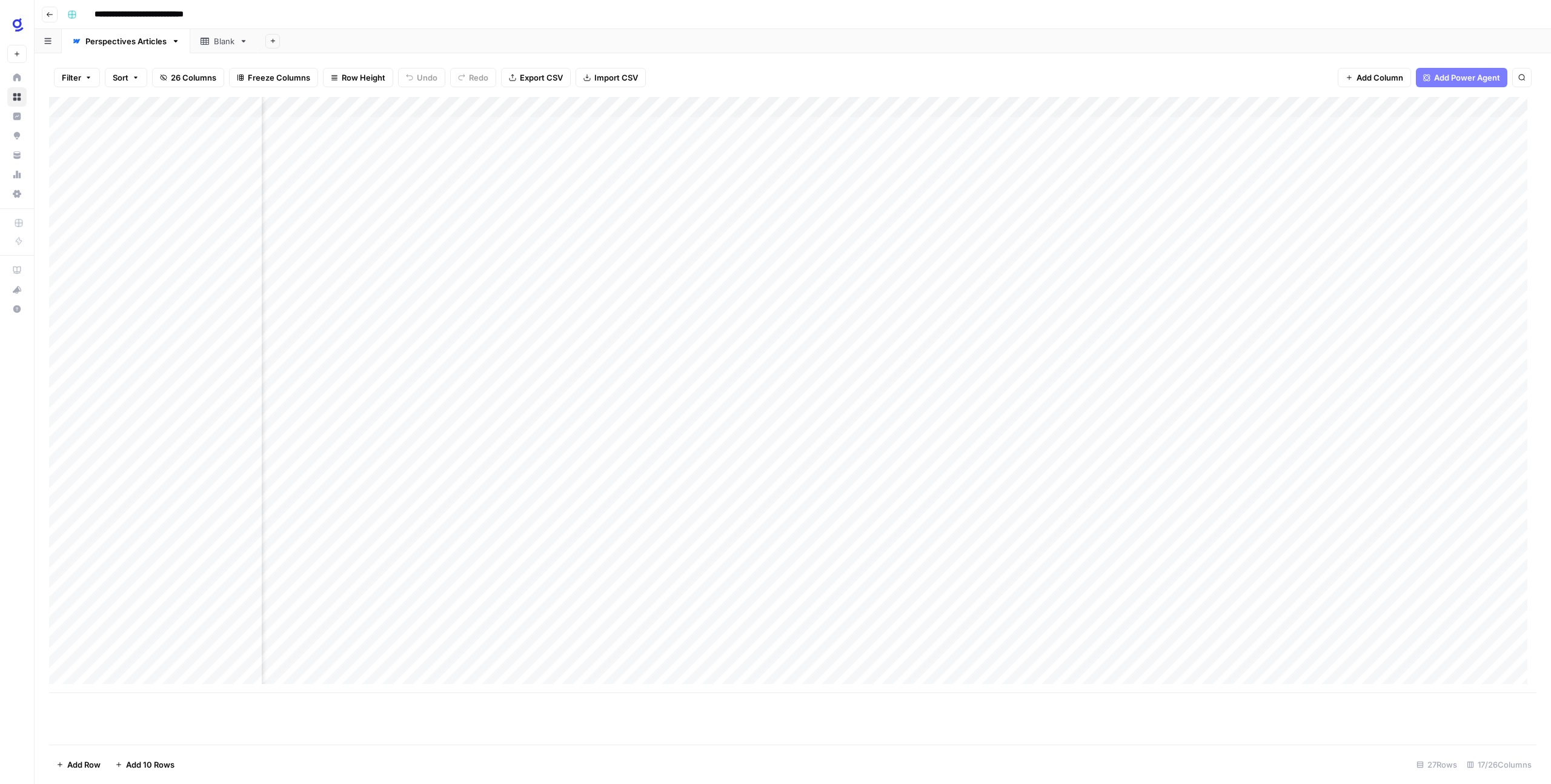
scroll to position [0, 1067]
